Goal: Check status

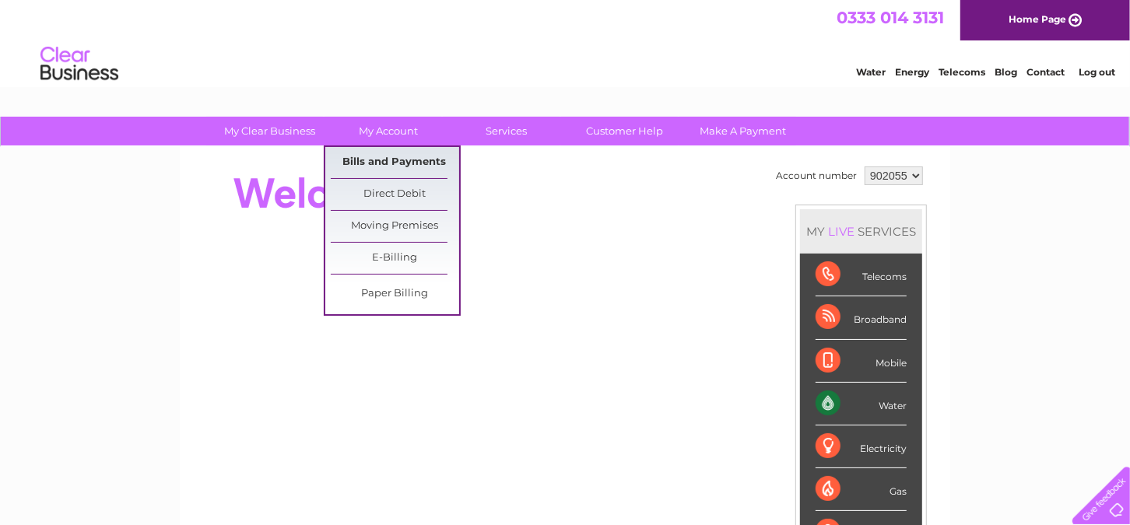
click at [397, 169] on link "Bills and Payments" at bounding box center [395, 162] width 128 height 31
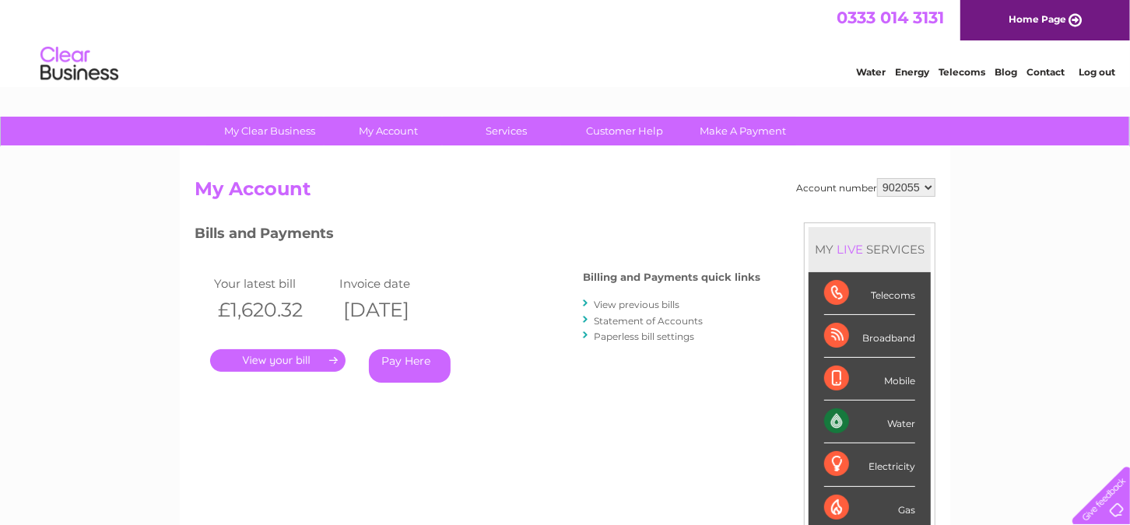
click at [280, 360] on link "." at bounding box center [277, 360] width 135 height 23
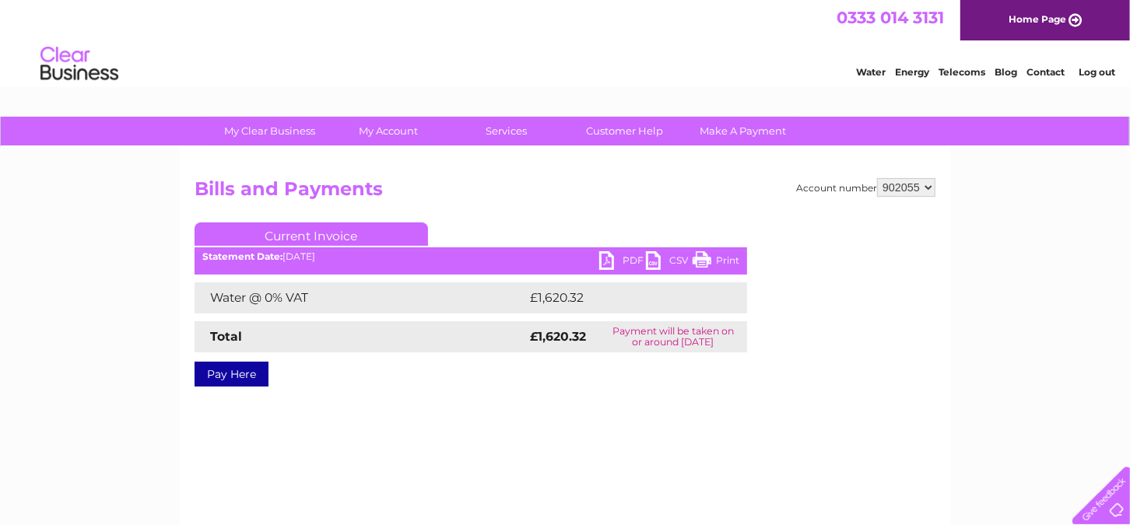
click at [612, 261] on link "PDF" at bounding box center [622, 262] width 47 height 23
